Goal: Information Seeking & Learning: Learn about a topic

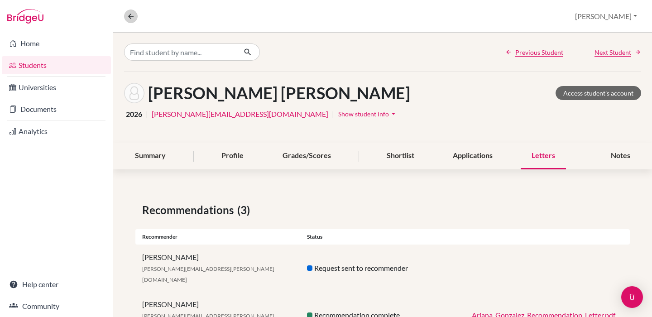
click at [133, 19] on icon at bounding box center [131, 16] width 8 height 8
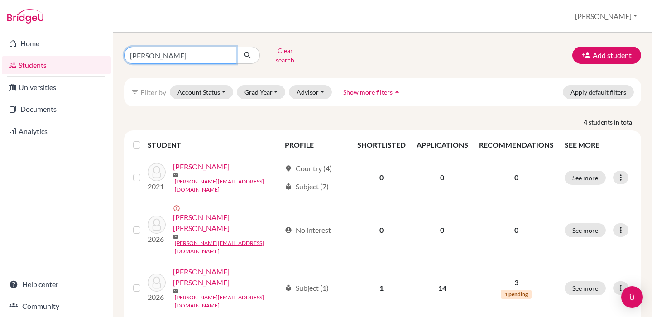
click at [171, 54] on input "[PERSON_NAME]" at bounding box center [180, 55] width 112 height 17
click at [139, 53] on input "[PERSON_NAME]" at bounding box center [180, 55] width 112 height 17
type input "[PERSON_NAME]"
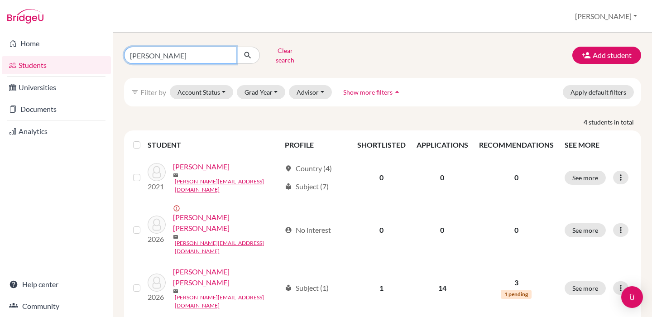
click at [247, 52] on button "submit" at bounding box center [248, 55] width 24 height 17
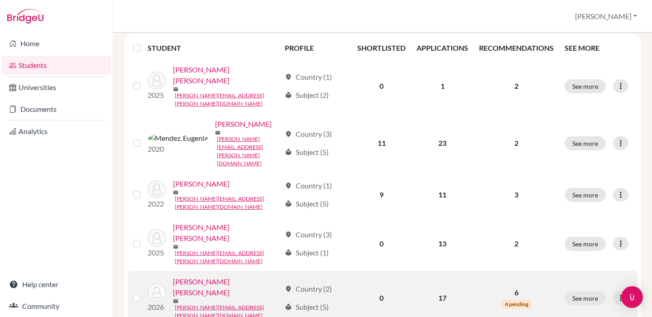
click at [224, 276] on link "[PERSON_NAME] [PERSON_NAME]" at bounding box center [227, 287] width 108 height 22
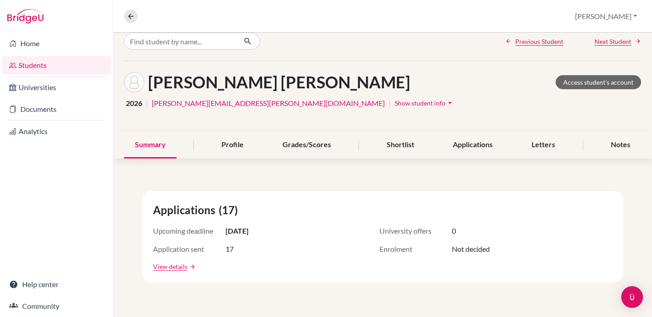
scroll to position [12, 0]
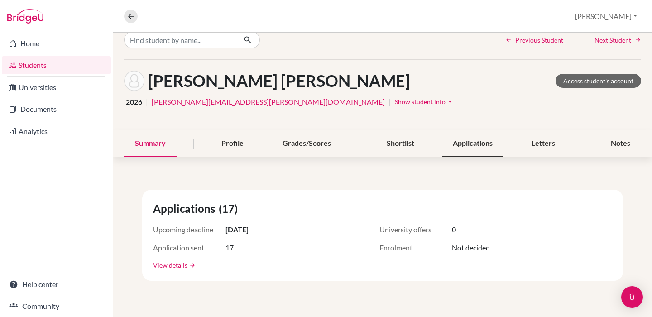
click at [487, 146] on div "Applications" at bounding box center [473, 143] width 62 height 27
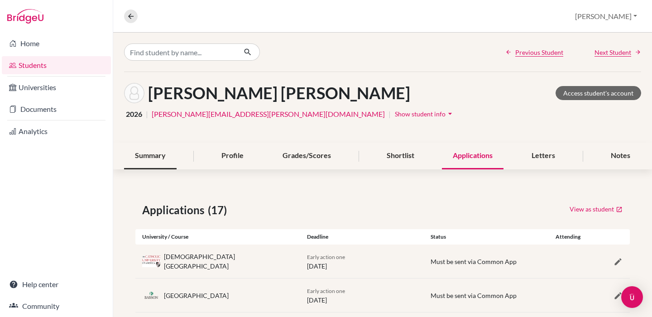
click at [154, 162] on div "Summary" at bounding box center [150, 156] width 52 height 27
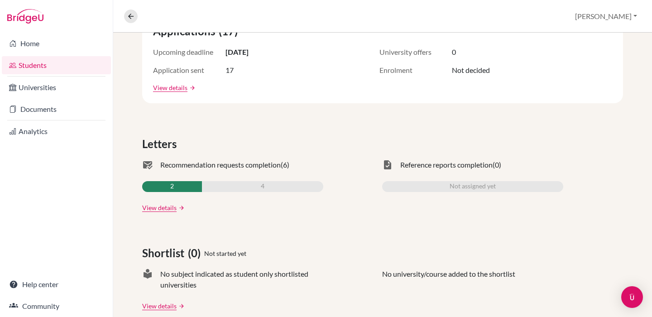
scroll to position [202, 0]
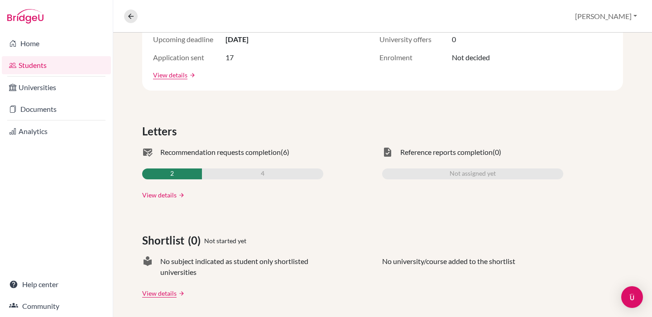
click at [152, 193] on link "View details" at bounding box center [159, 195] width 34 height 10
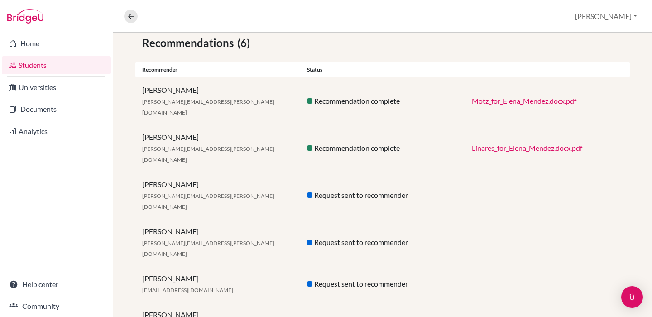
scroll to position [167, 0]
drag, startPoint x: 139, startPoint y: 197, endPoint x: 232, endPoint y: 210, distance: 93.3
click at [232, 226] on div "[PERSON_NAME] [PERSON_NAME][EMAIL_ADDRESS][PERSON_NAME][DOMAIN_NAME]" at bounding box center [217, 242] width 165 height 33
